Goal: Information Seeking & Learning: Compare options

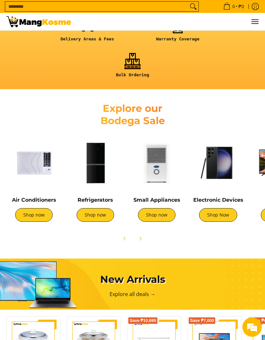
scroll to position [265, 0]
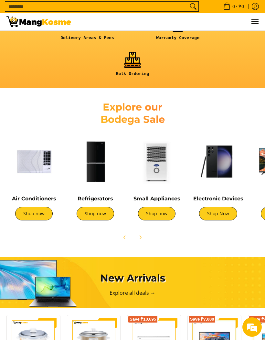
click at [93, 158] on img at bounding box center [95, 161] width 55 height 55
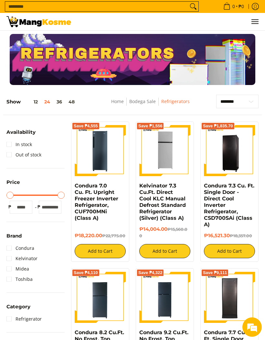
click at [26, 18] on img at bounding box center [38, 21] width 65 height 11
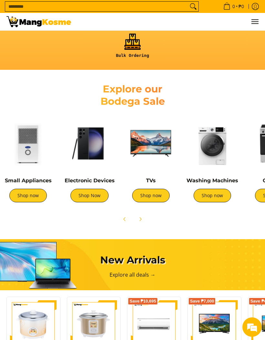
scroll to position [0, 129]
click at [83, 144] on img at bounding box center [89, 143] width 55 height 55
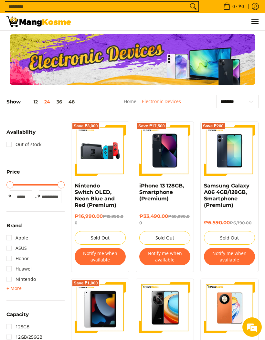
click at [24, 23] on img at bounding box center [38, 21] width 65 height 11
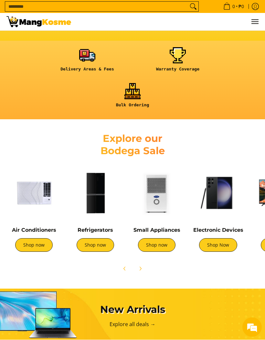
scroll to position [0, 252]
click at [27, 187] on img at bounding box center [33, 193] width 55 height 55
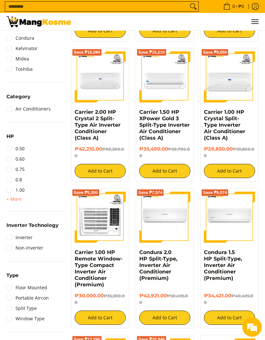
scroll to position [221, 0]
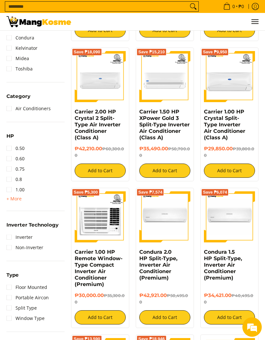
click at [17, 198] on span "+ More" at bounding box center [13, 198] width 15 height 5
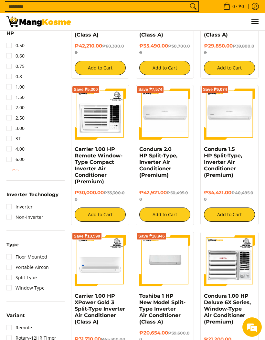
scroll to position [323, 0]
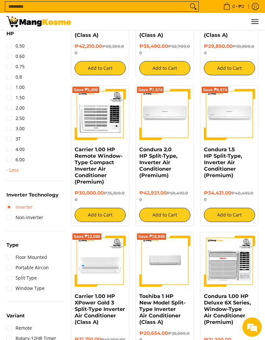
click at [32, 205] on link "Inverter" at bounding box center [19, 207] width 26 height 10
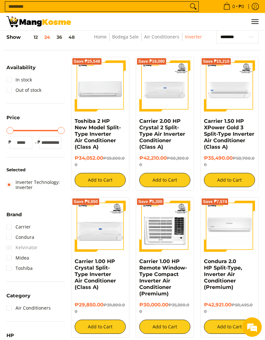
scroll to position [65, 0]
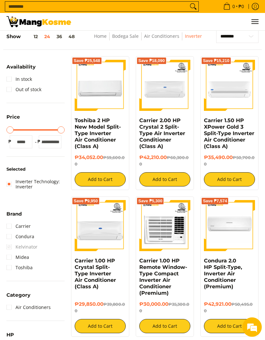
click at [31, 75] on link "In stock" at bounding box center [19, 79] width 26 height 10
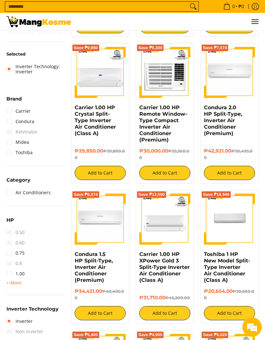
scroll to position [219, 0]
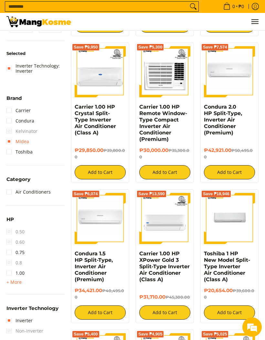
click at [24, 140] on link "Midea" at bounding box center [17, 141] width 23 height 10
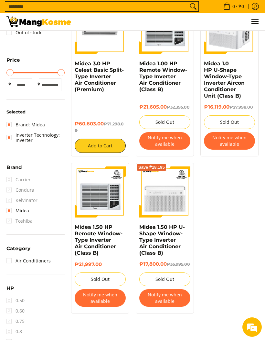
scroll to position [125, 0]
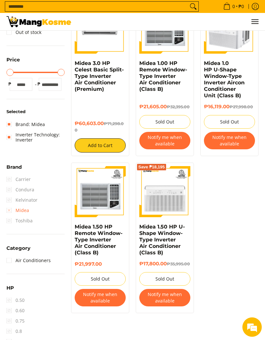
click at [28, 205] on link "Midea" at bounding box center [17, 210] width 23 height 10
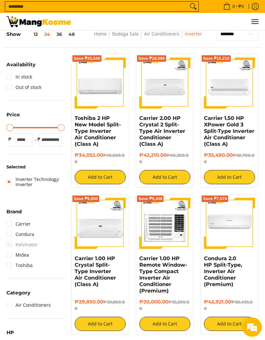
scroll to position [64, 0]
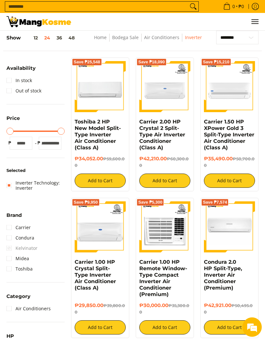
click at [48, 235] on li "Condura" at bounding box center [35, 238] width 58 height 10
click at [28, 226] on link "Carrier" at bounding box center [18, 227] width 24 height 10
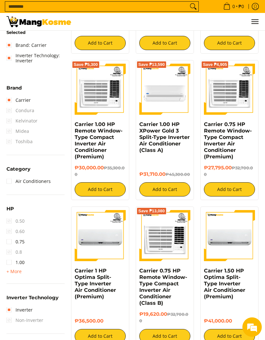
scroll to position [200, 0]
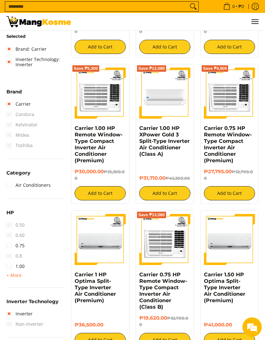
click at [29, 103] on link "Carrier" at bounding box center [18, 104] width 24 height 10
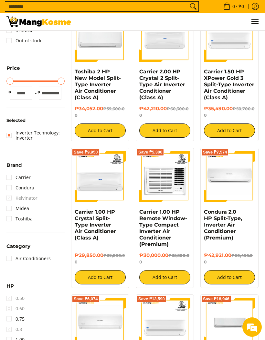
scroll to position [118, 0]
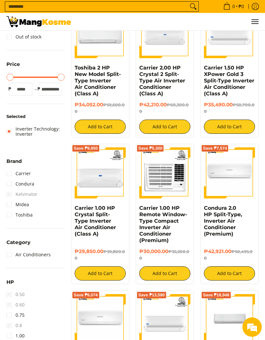
click at [47, 201] on li "Midea" at bounding box center [35, 205] width 58 height 10
click at [28, 201] on link "Midea" at bounding box center [17, 205] width 23 height 10
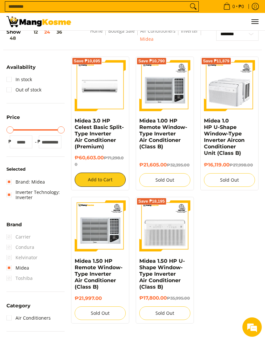
scroll to position [64, 0]
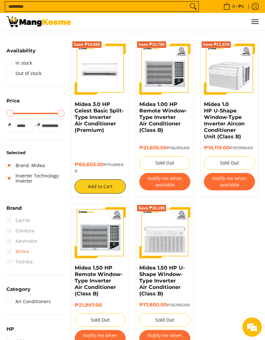
click at [25, 248] on link "Midea" at bounding box center [17, 251] width 23 height 10
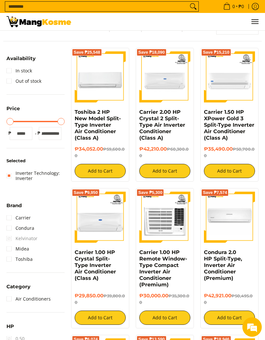
scroll to position [64, 0]
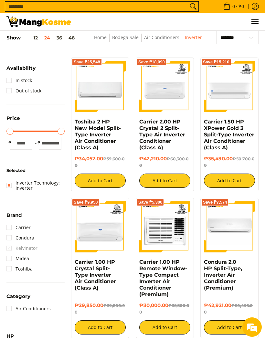
click at [37, 237] on li "Condura" at bounding box center [35, 238] width 58 height 10
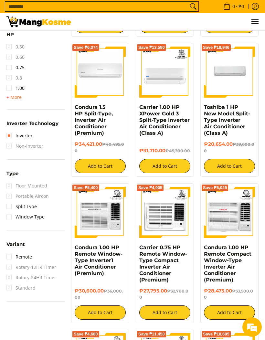
scroll to position [366, 0]
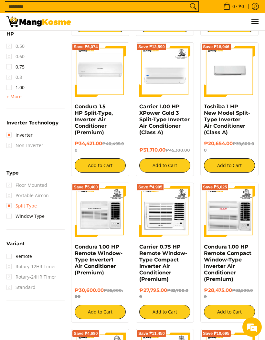
click at [35, 203] on link "Split Type" at bounding box center [21, 206] width 30 height 10
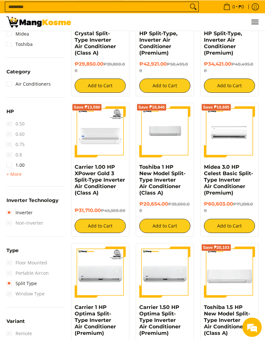
scroll to position [301, 0]
